Goal: Task Accomplishment & Management: Manage account settings

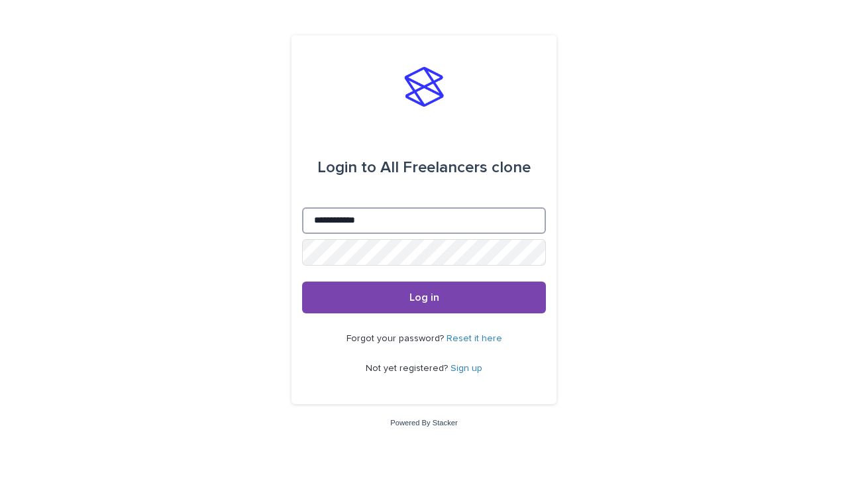
type input "**********"
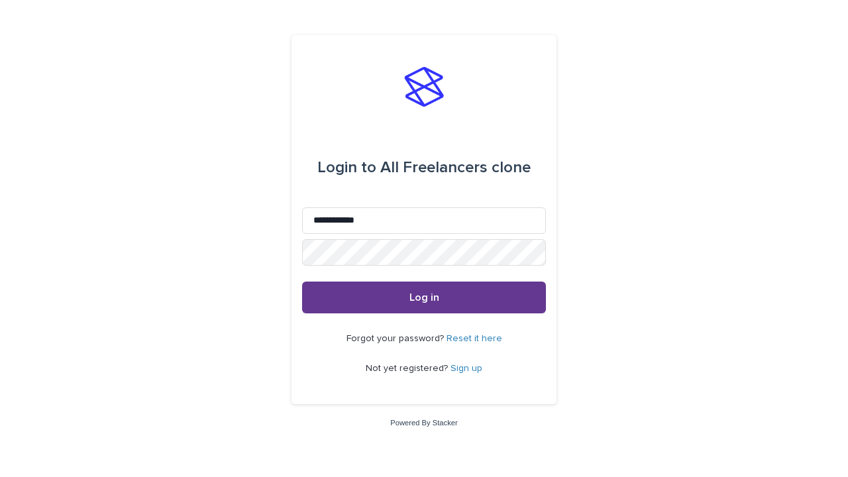
click at [424, 297] on span "Log in" at bounding box center [425, 297] width 30 height 11
